Goal: Book appointment/travel/reservation

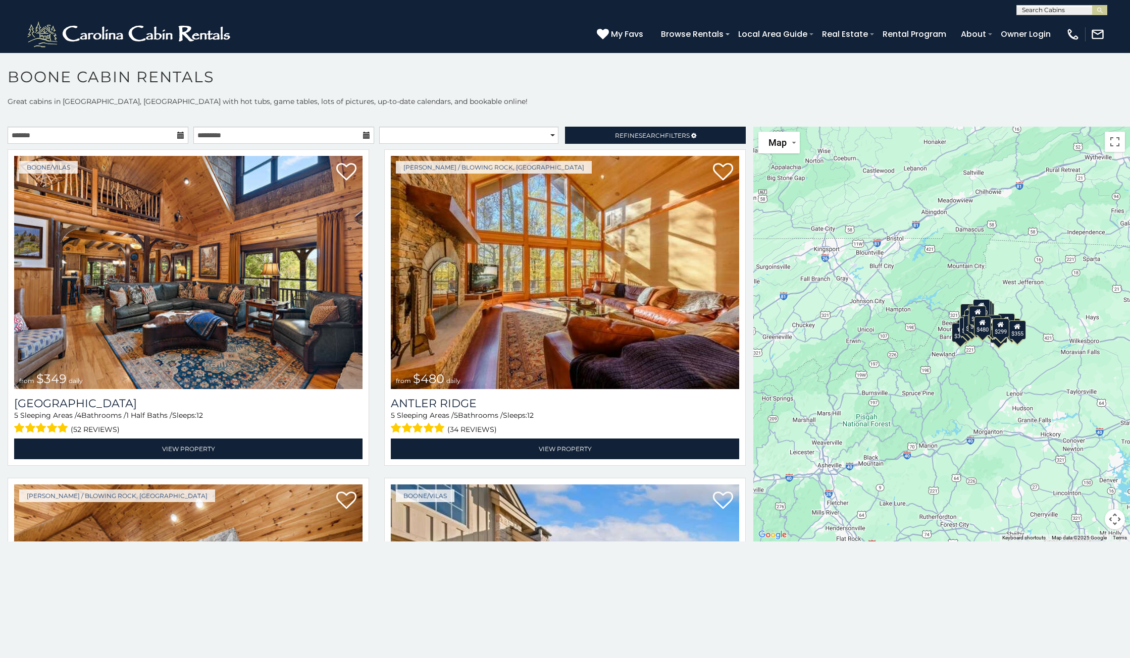
click at [903, 377] on div "$349 $480 $315 $425 $355 $635 $930 $675 $400 $451 $330 $400 $485 $460 $395 $250…" at bounding box center [941, 334] width 377 height 415
click at [903, 520] on button "Map camera controls" at bounding box center [1115, 519] width 20 height 20
click at [903, 467] on button "Zoom in" at bounding box center [1089, 469] width 20 height 20
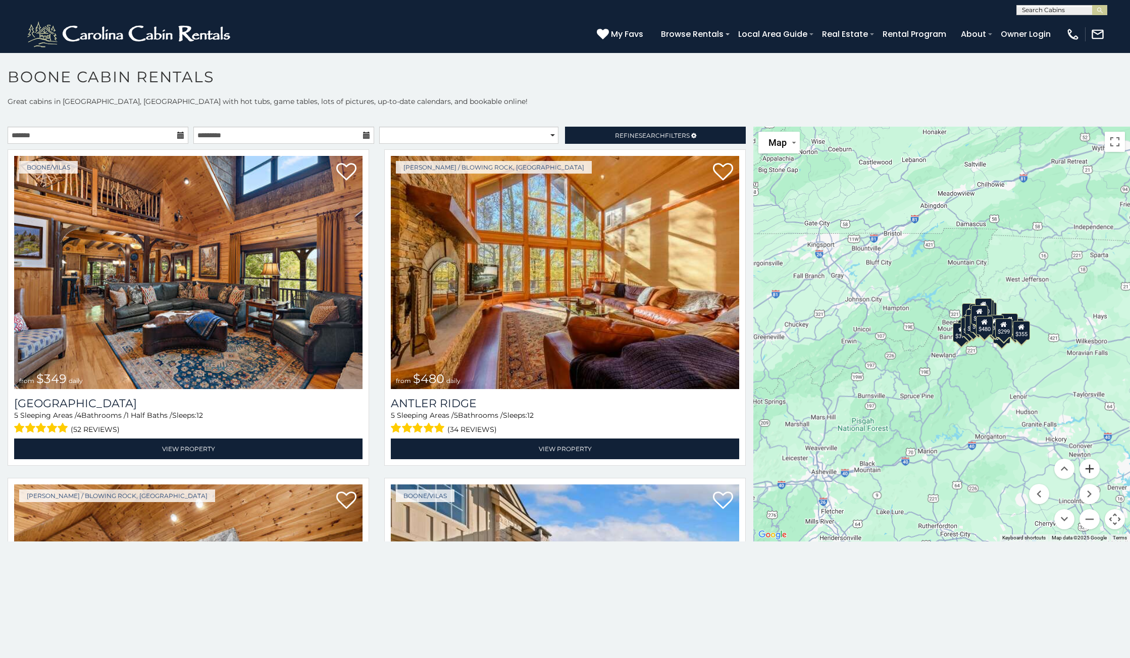
click at [903, 467] on button "Zoom in" at bounding box center [1089, 469] width 20 height 20
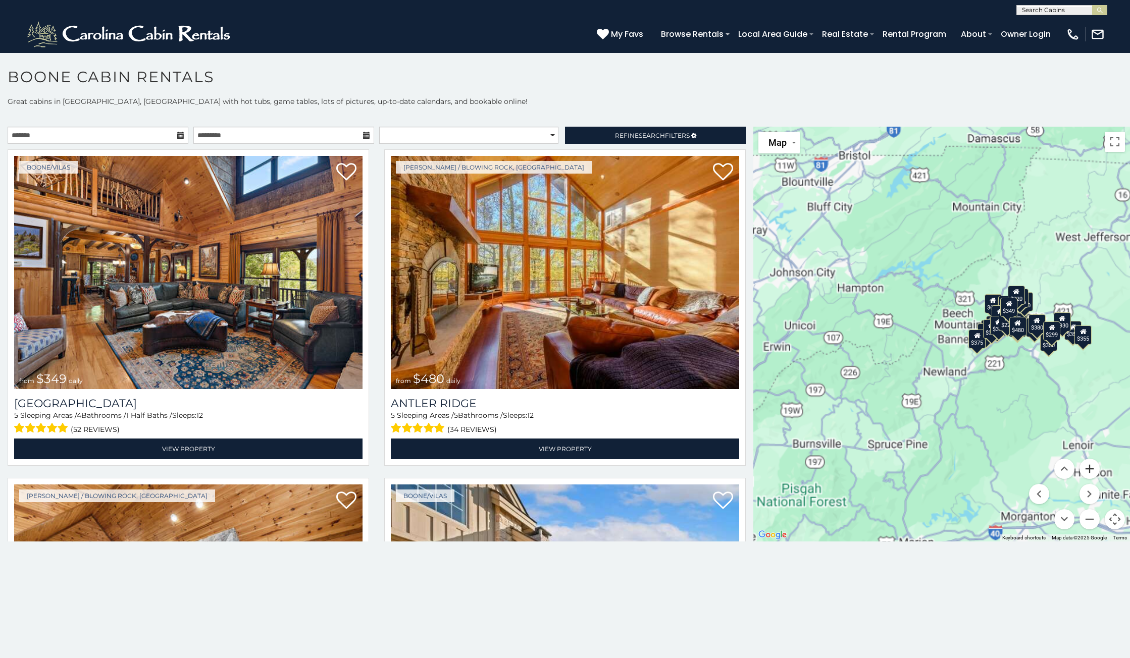
click at [903, 467] on button "Zoom in" at bounding box center [1089, 469] width 20 height 20
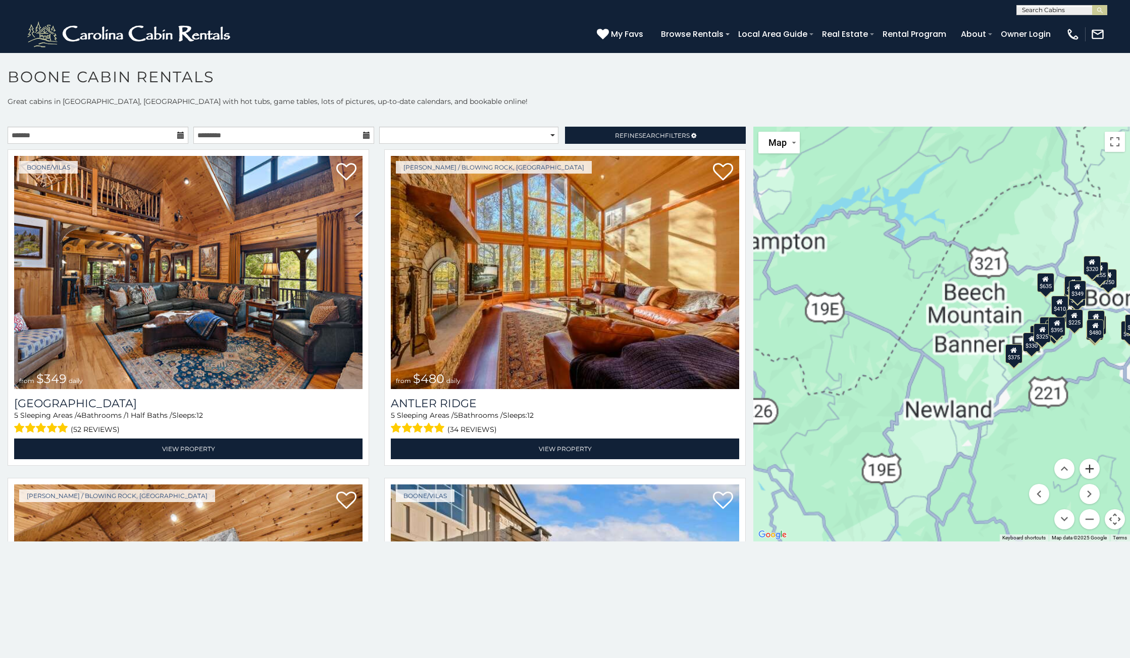
click at [903, 467] on button "Zoom in" at bounding box center [1089, 469] width 20 height 20
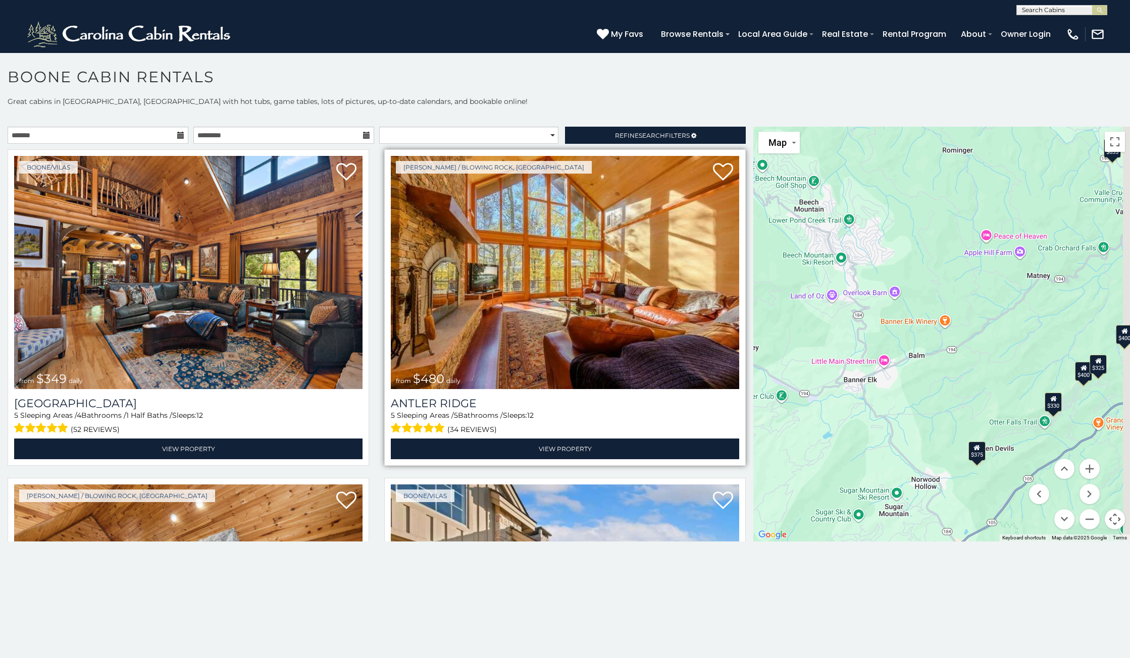
drag, startPoint x: 958, startPoint y: 301, endPoint x: 681, endPoint y: 304, distance: 277.2
click at [681, 127] on main "**********" at bounding box center [565, 127] width 1130 height 0
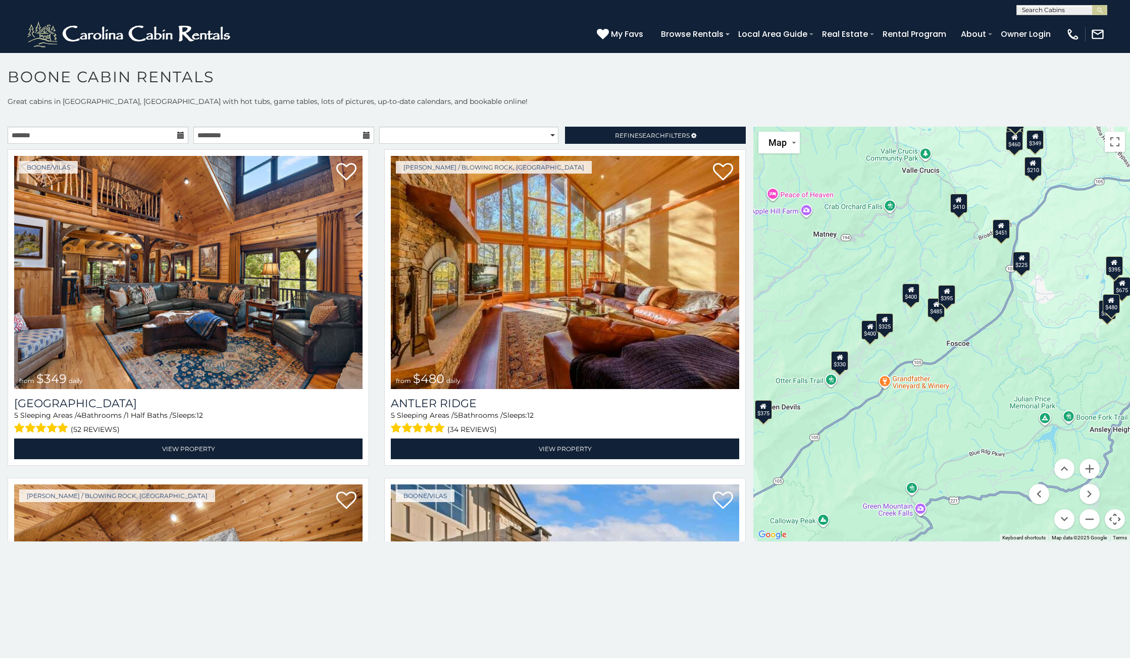
drag, startPoint x: 969, startPoint y: 279, endPoint x: 759, endPoint y: 239, distance: 214.4
click at [759, 239] on div "$349 $480 $315 $425 $355 $635 $930 $675 $400 $451 $330 $400 $485 $460 $395 $250…" at bounding box center [941, 334] width 377 height 415
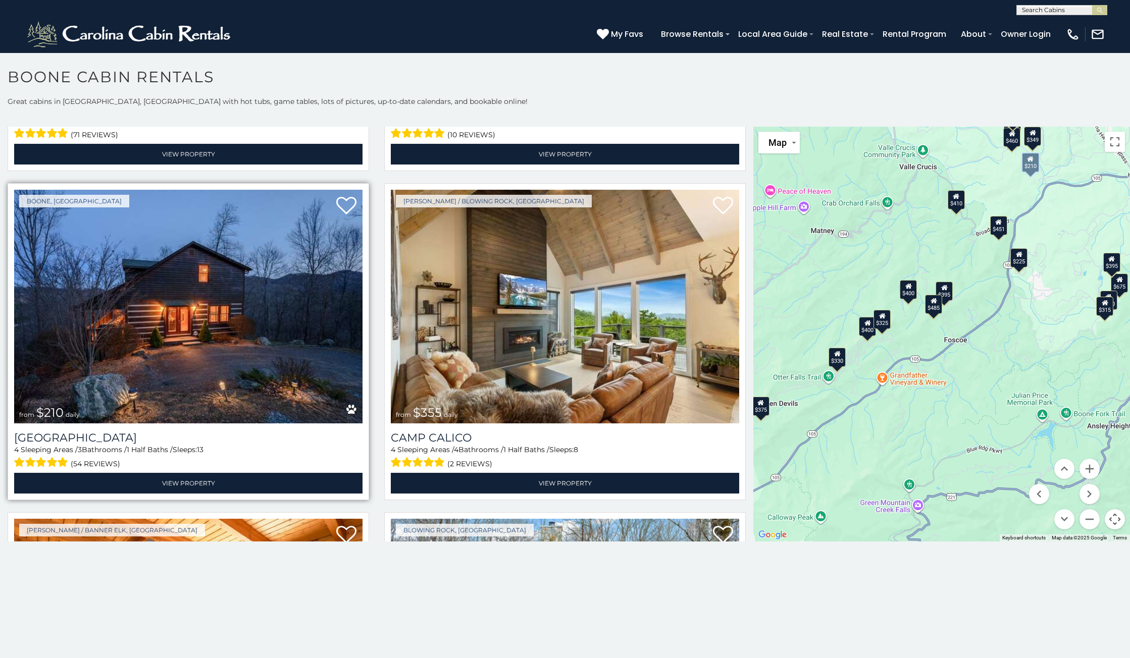
scroll to position [4291, 0]
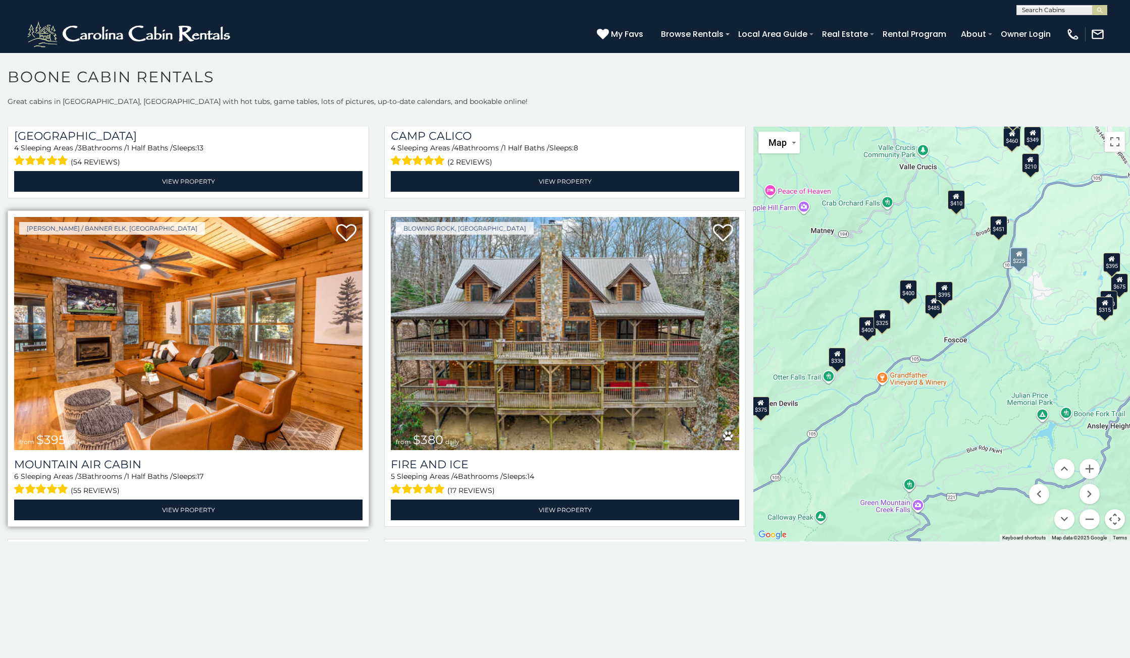
scroll to position [4192, 0]
